Goal: Task Accomplishment & Management: Use online tool/utility

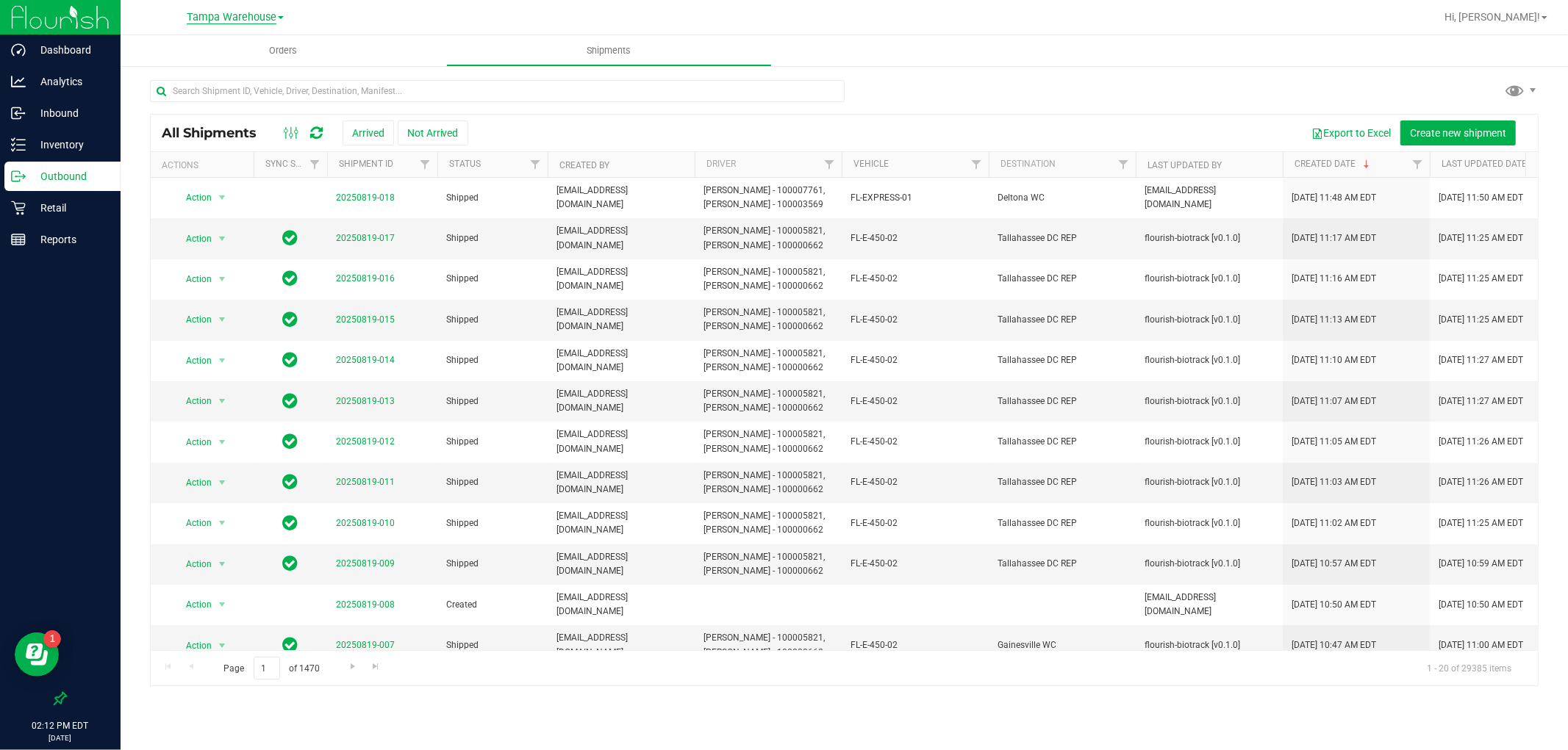
click at [202, 11] on span "Tampa Warehouse" at bounding box center [231, 17] width 90 height 13
click at [236, 147] on link "Tallahassee DC REP" at bounding box center [236, 149] width 215 height 20
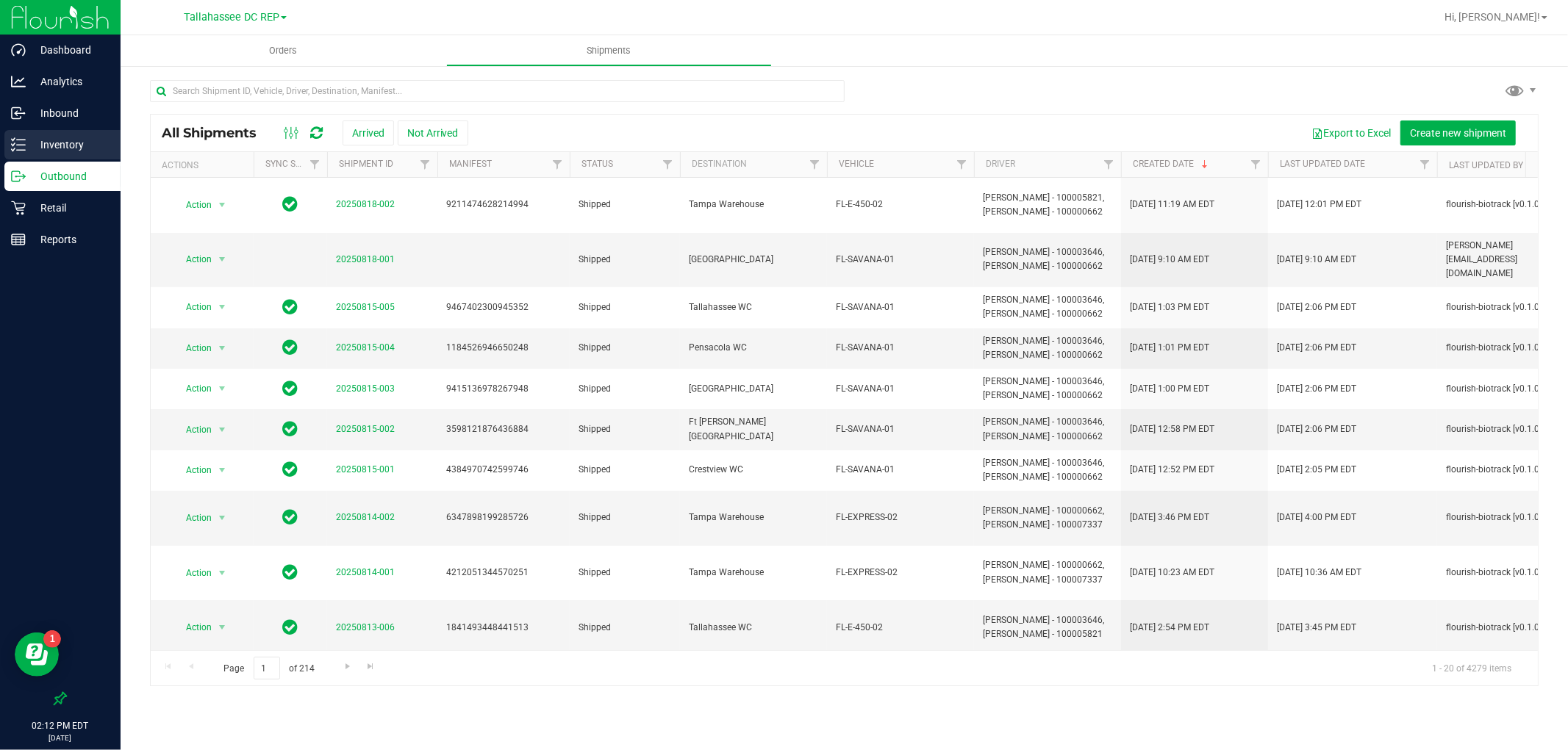
click at [82, 150] on p "Inventory" at bounding box center [69, 145] width 88 height 17
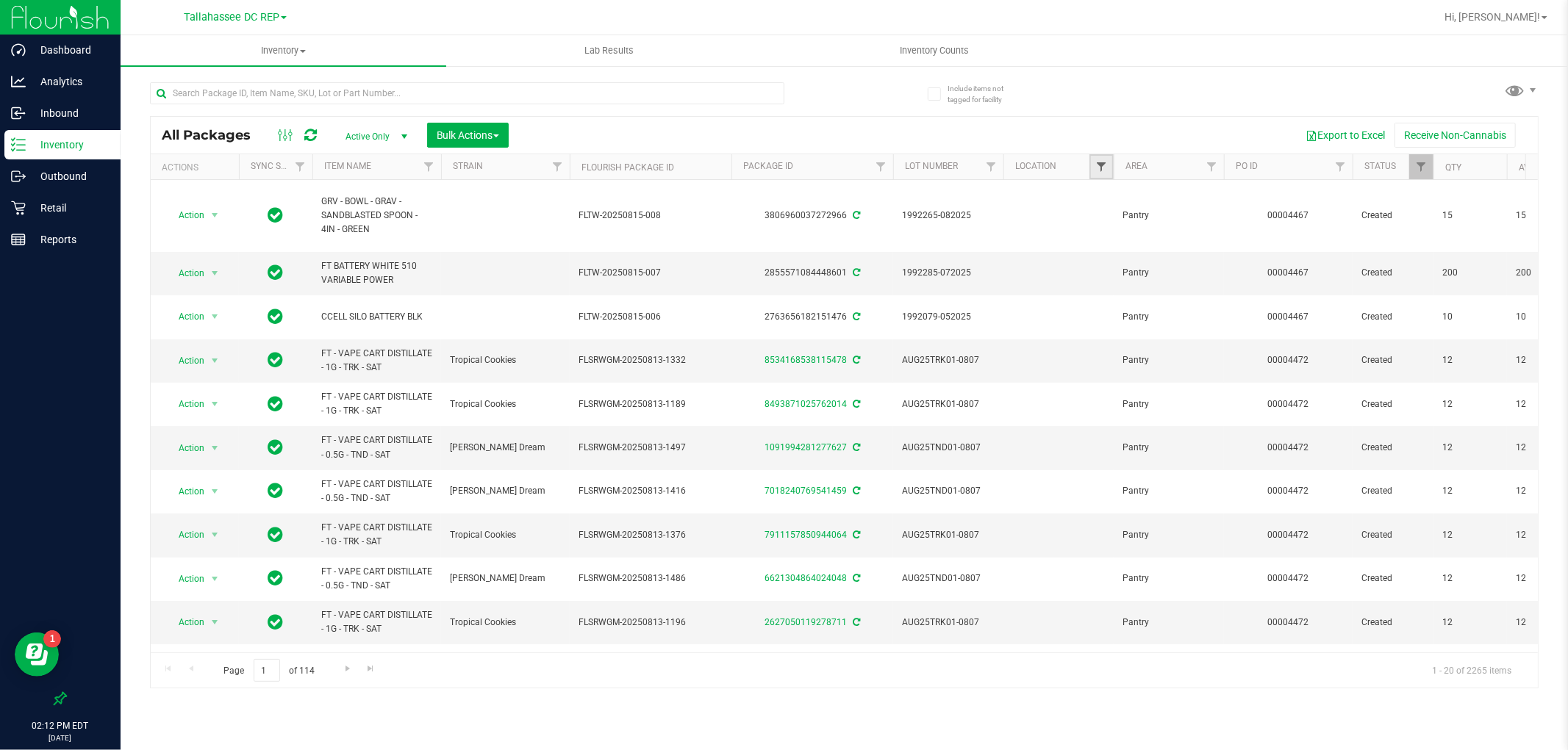
click at [1098, 161] on span "Filter" at bounding box center [1101, 167] width 11 height 11
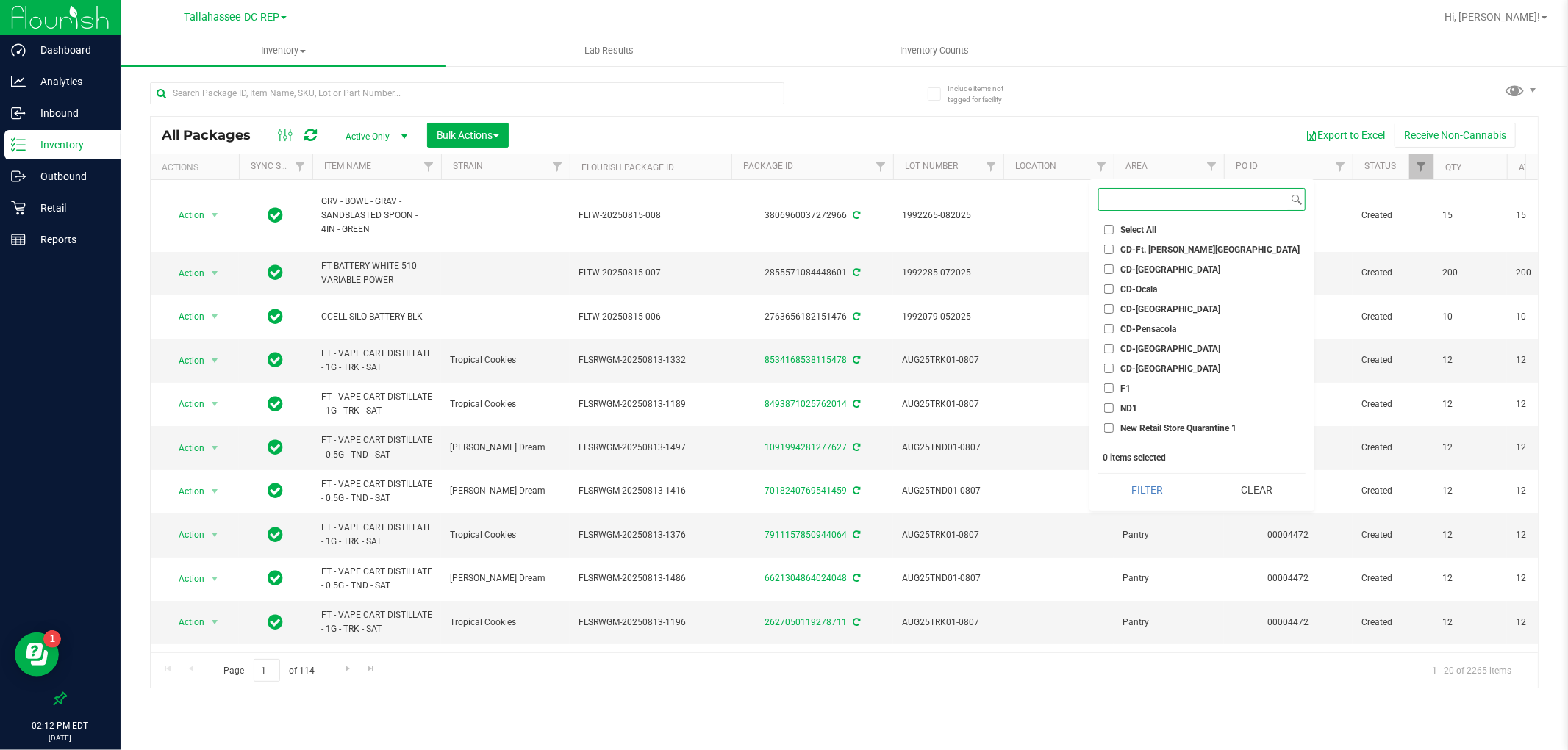
scroll to position [32, 0]
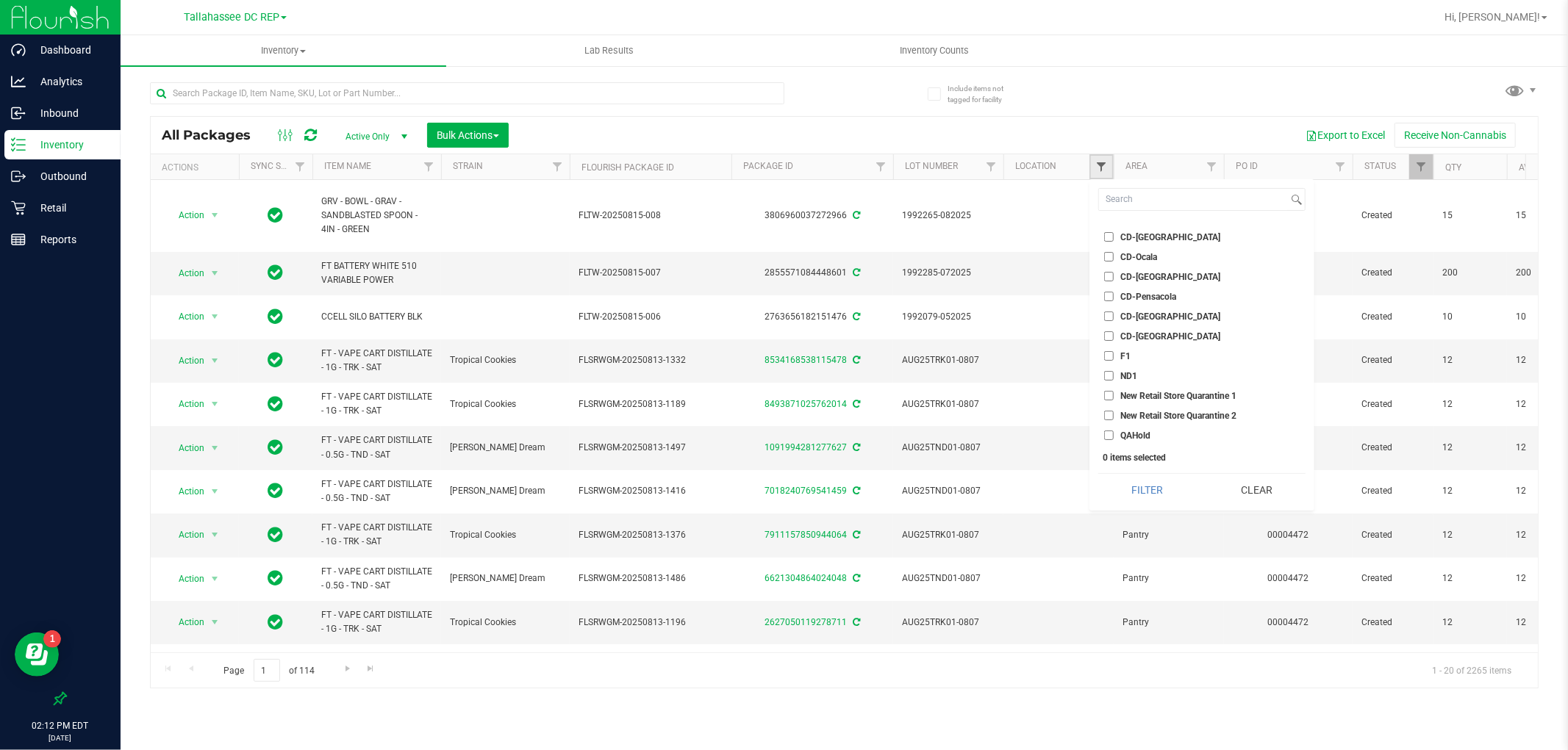
click at [1100, 167] on span "Filter" at bounding box center [1101, 167] width 11 height 11
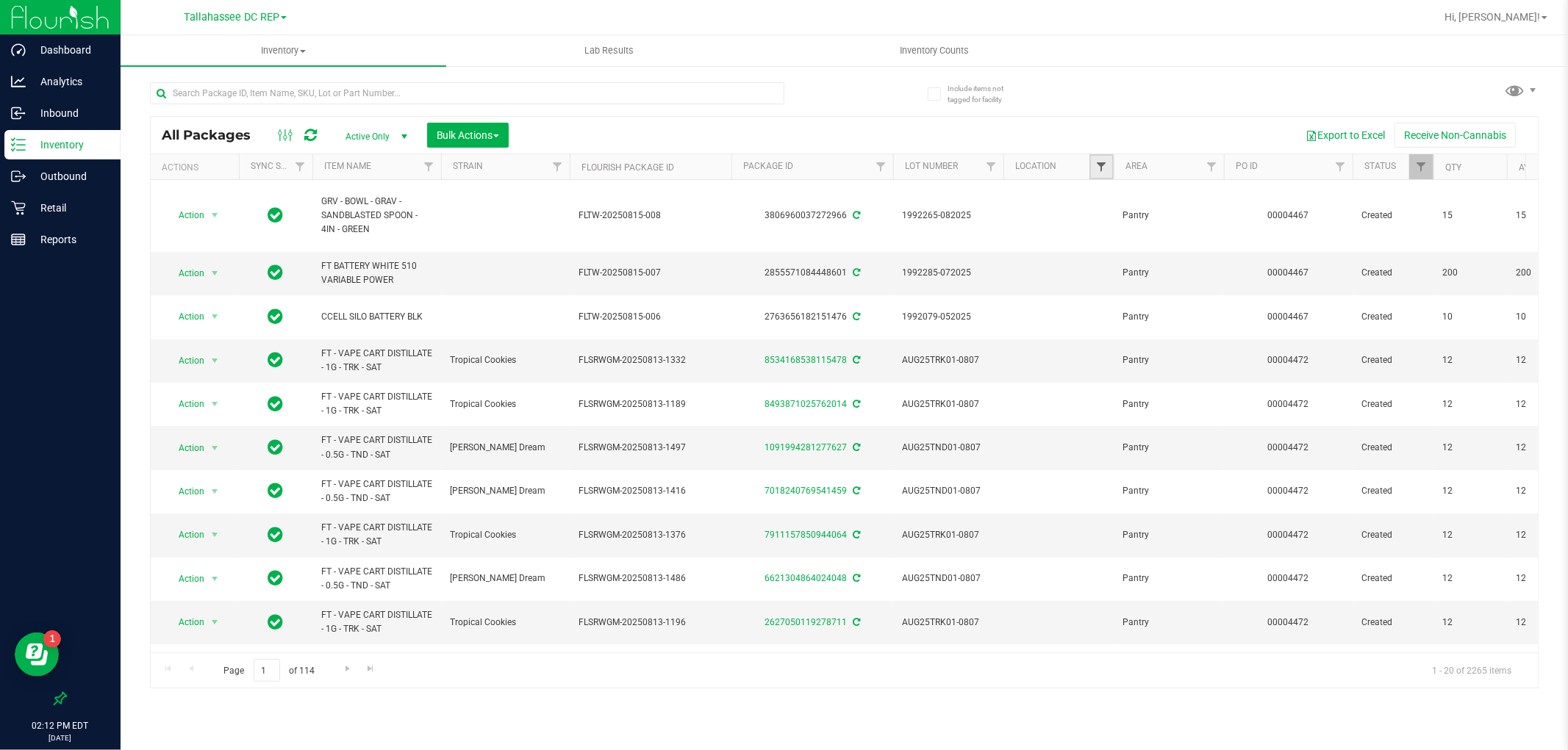
click at [1099, 169] on span "Filter" at bounding box center [1101, 167] width 11 height 11
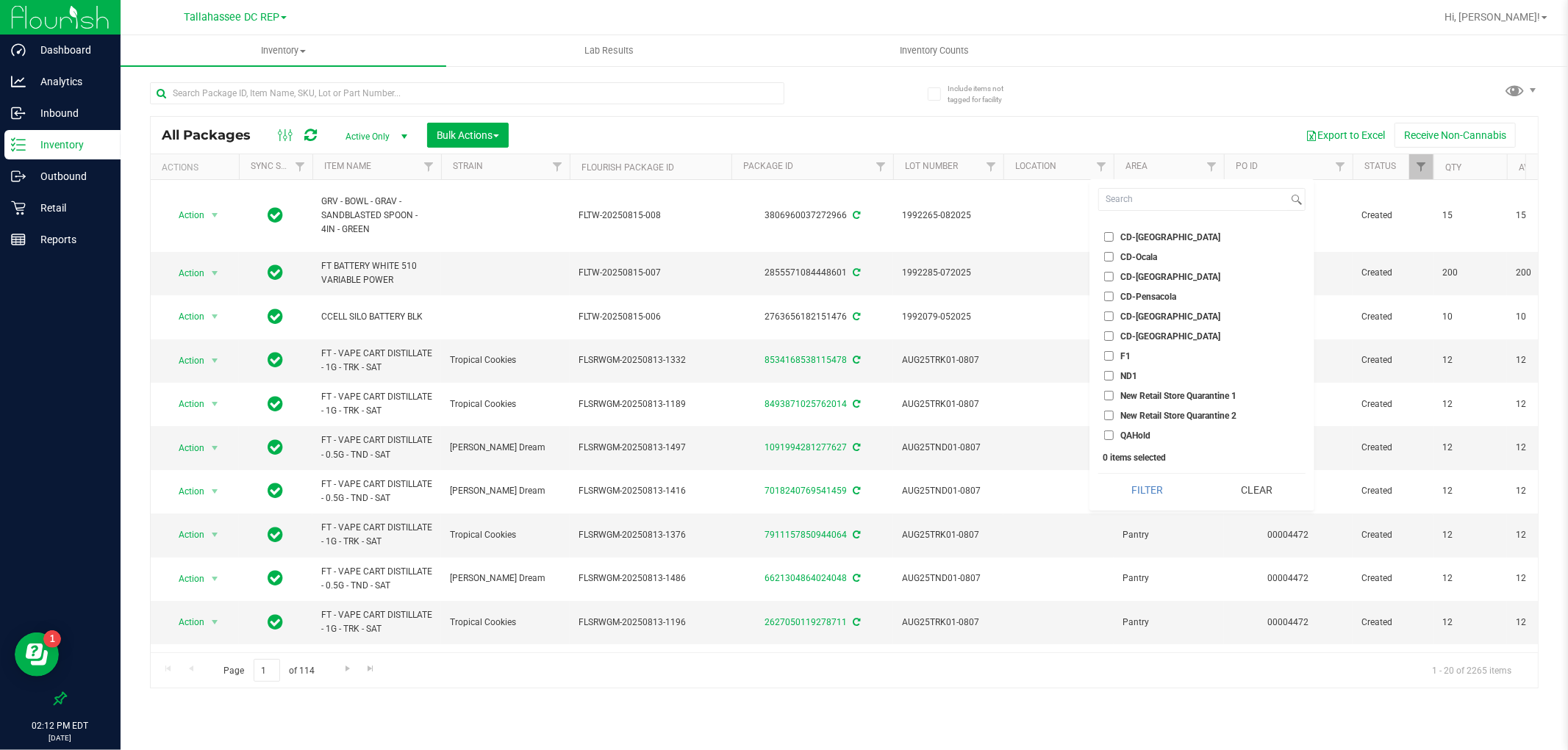
click at [1112, 437] on input "QAHold" at bounding box center [1109, 435] width 10 height 10
checkbox input "true"
click at [1133, 485] on button "Filter" at bounding box center [1147, 489] width 99 height 32
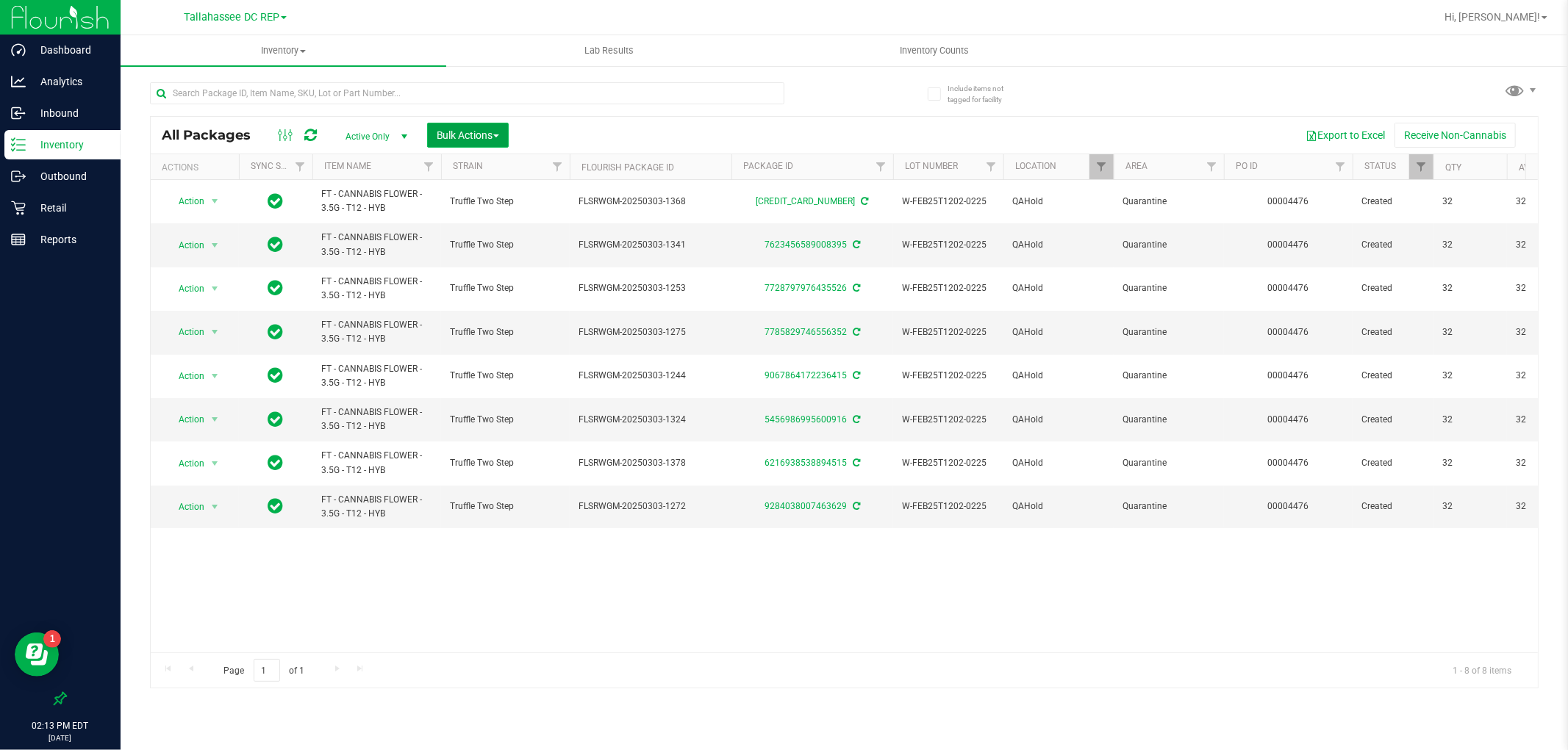
click at [435, 129] on button "Bulk Actions" at bounding box center [469, 135] width 82 height 25
click at [504, 253] on span "Locate packages" at bounding box center [473, 249] width 74 height 11
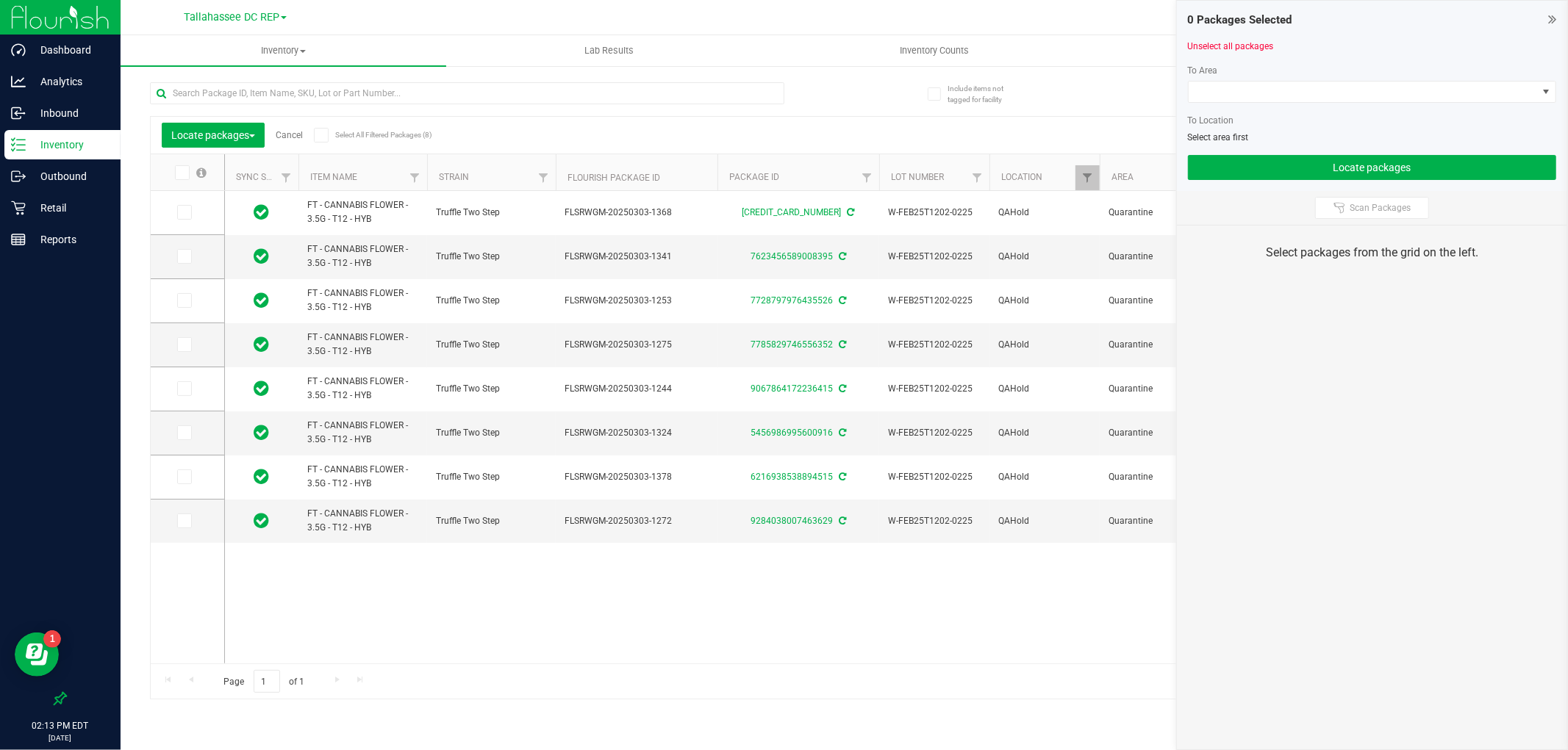
click at [320, 135] on icon at bounding box center [320, 135] width 10 height 0
click at [0, 0] on input "Select All Filtered Packages (8)" at bounding box center [0, 0] width 0 height 0
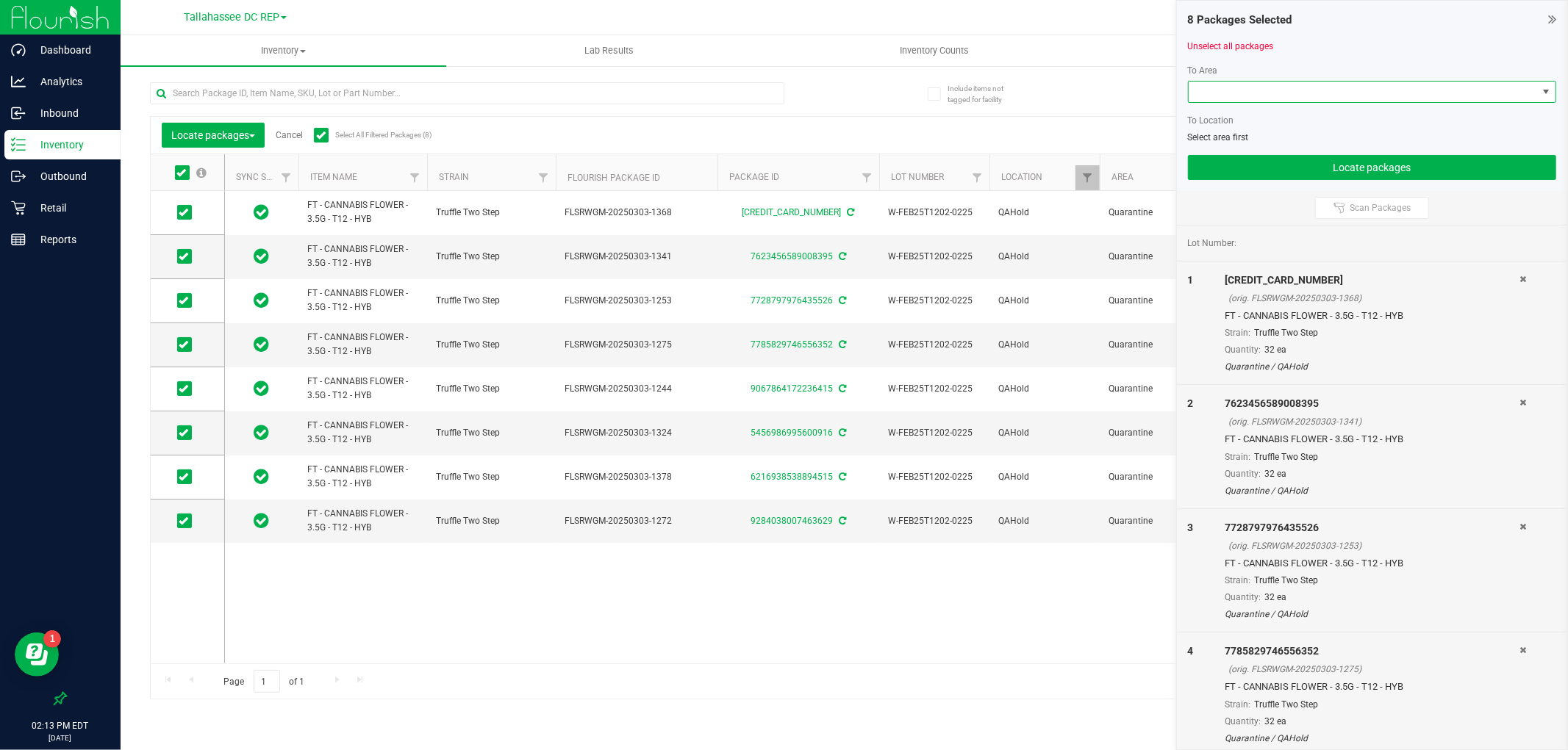
click at [1208, 94] on span at bounding box center [1363, 92] width 348 height 21
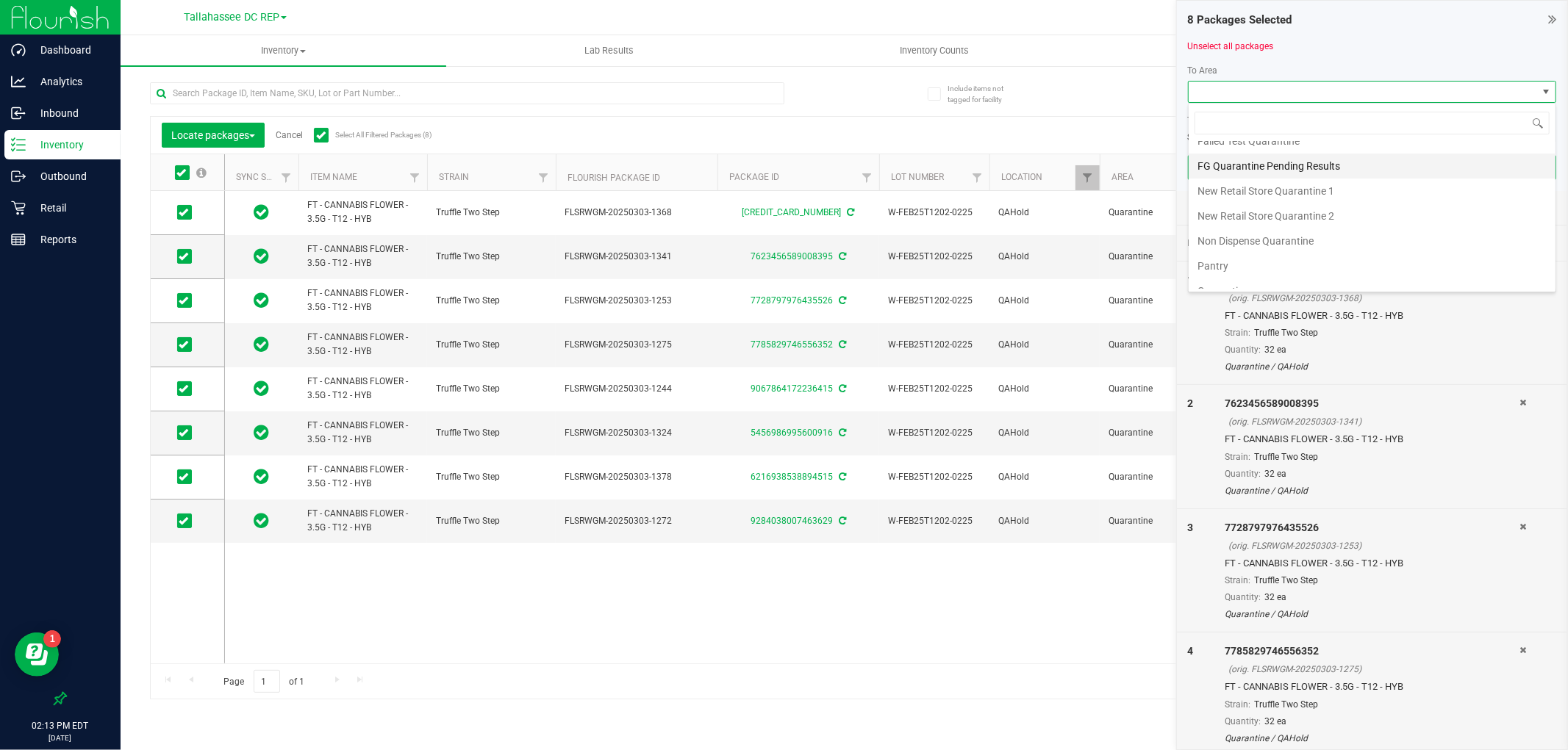
scroll to position [105, 0]
click at [1240, 253] on li "Pantry" at bounding box center [1373, 251] width 366 height 25
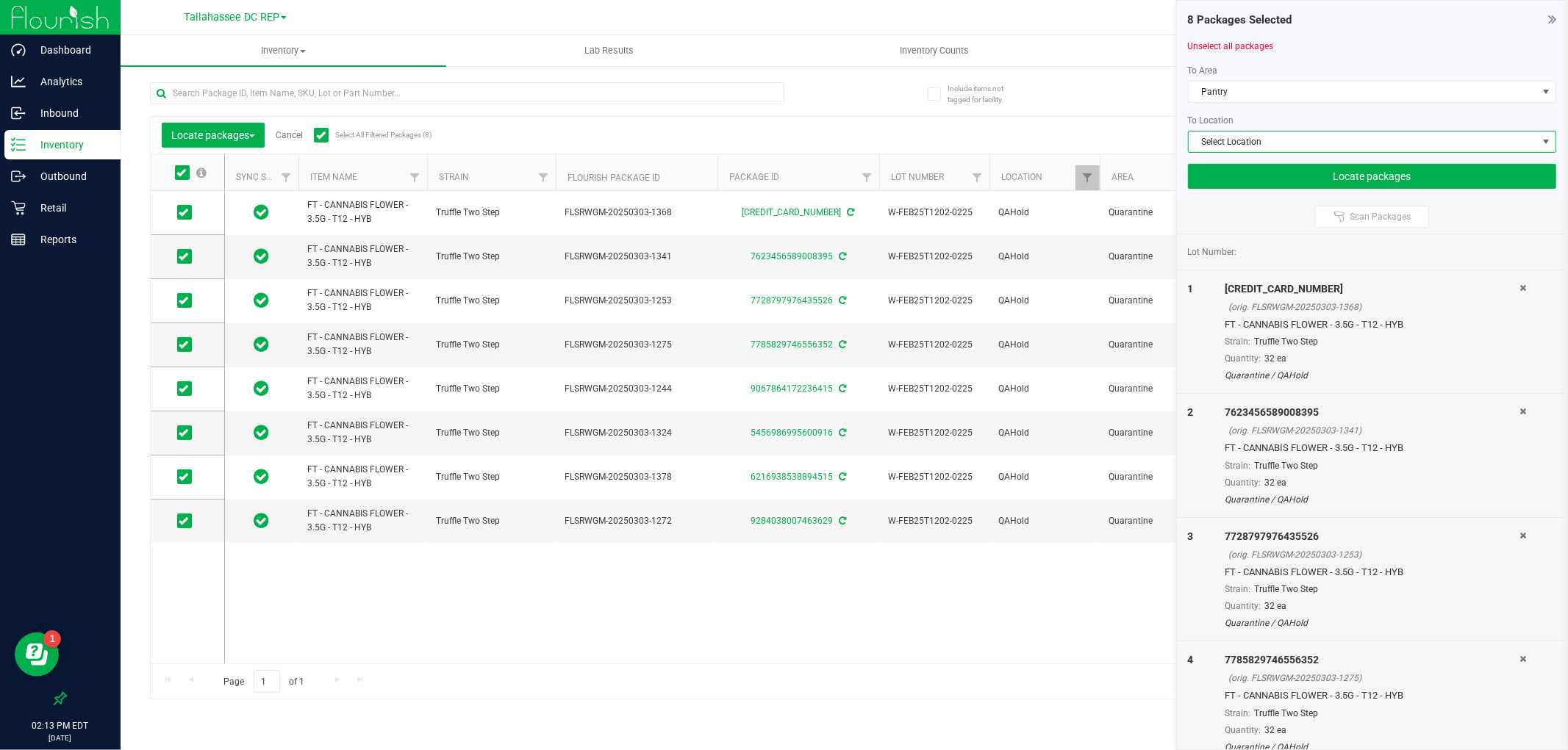
click at [1256, 145] on span "Select Location" at bounding box center [1363, 142] width 348 height 21
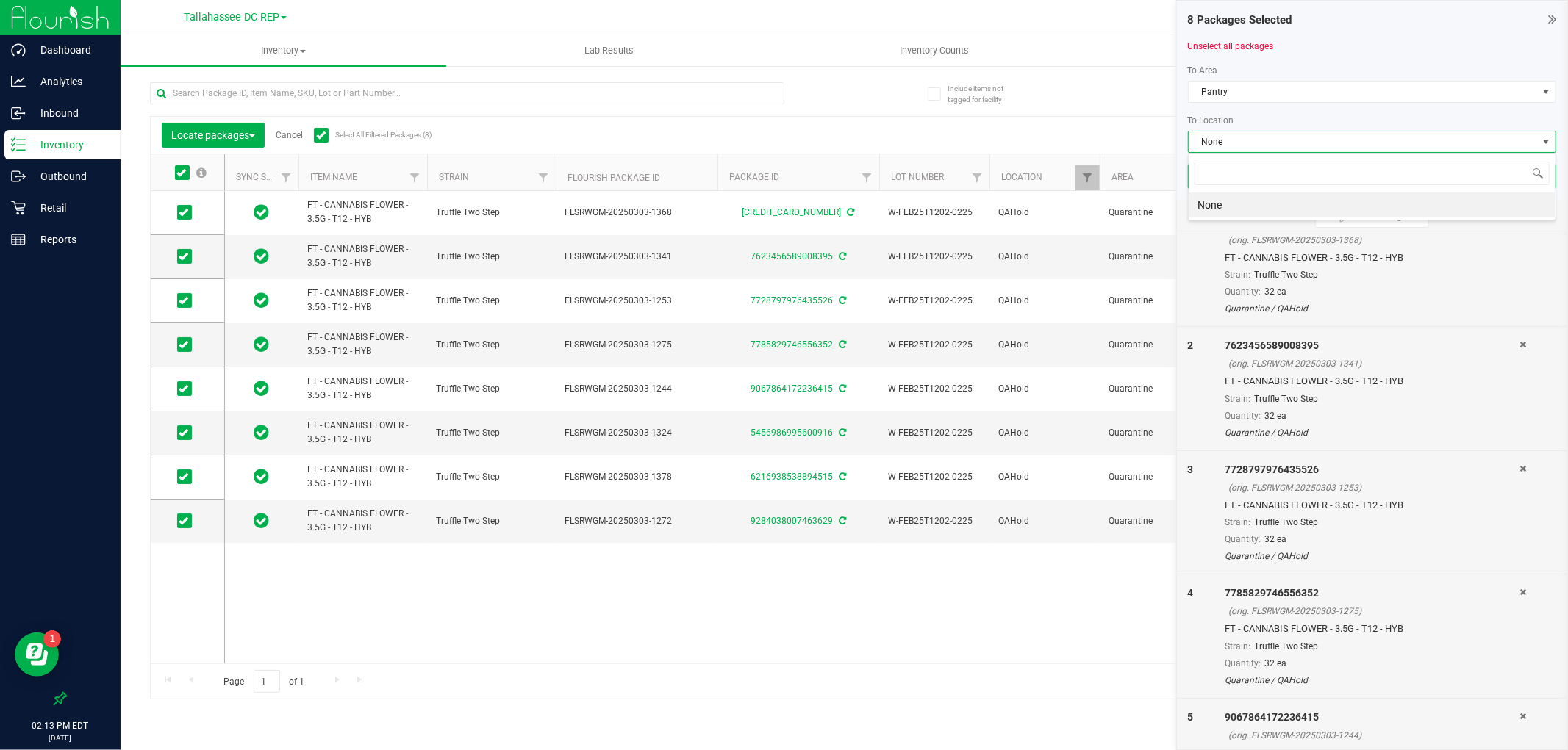
scroll to position [326, 0]
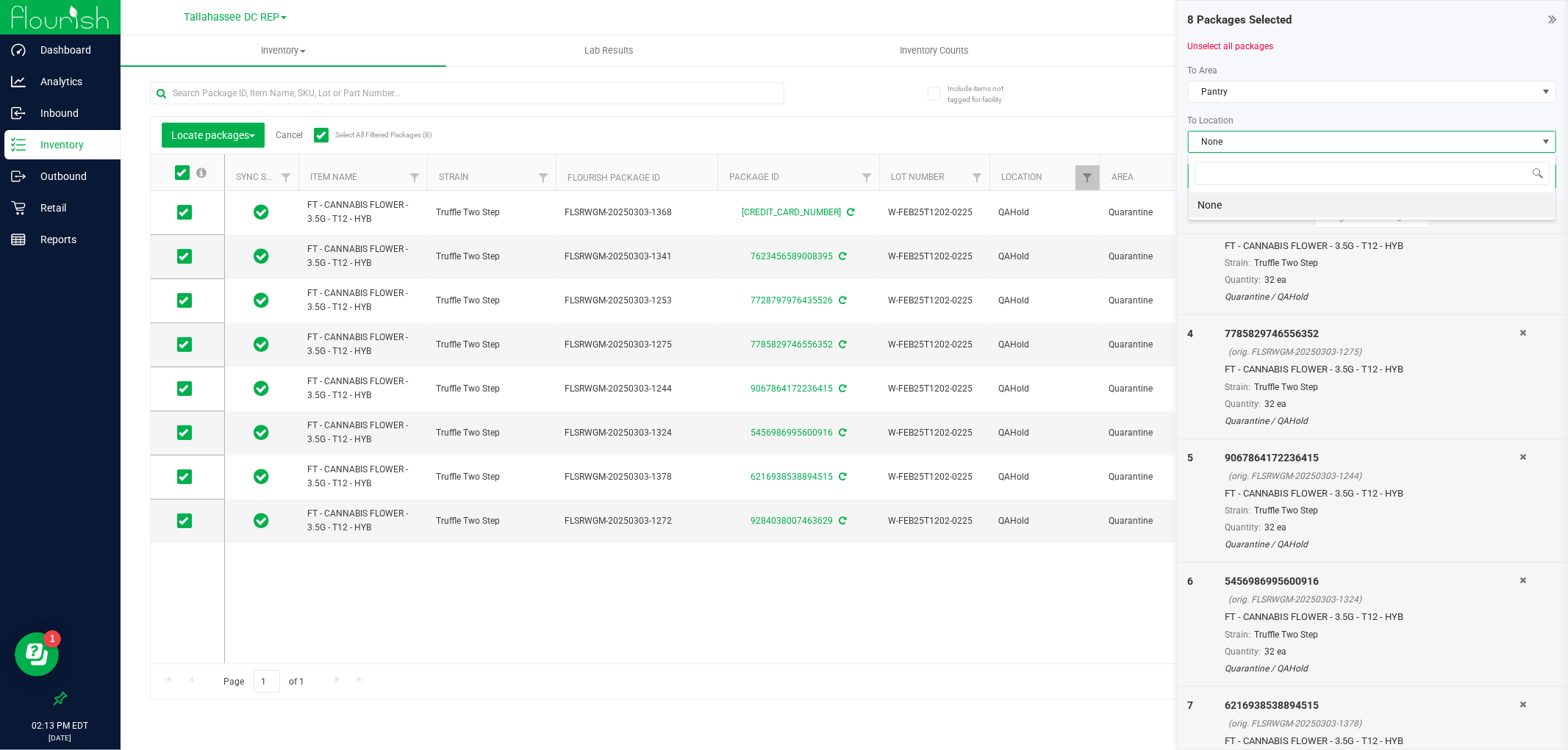
click at [1230, 208] on li "None" at bounding box center [1373, 205] width 366 height 25
click at [1239, 177] on button "Locate packages" at bounding box center [1373, 176] width 368 height 25
